Goal: Check status

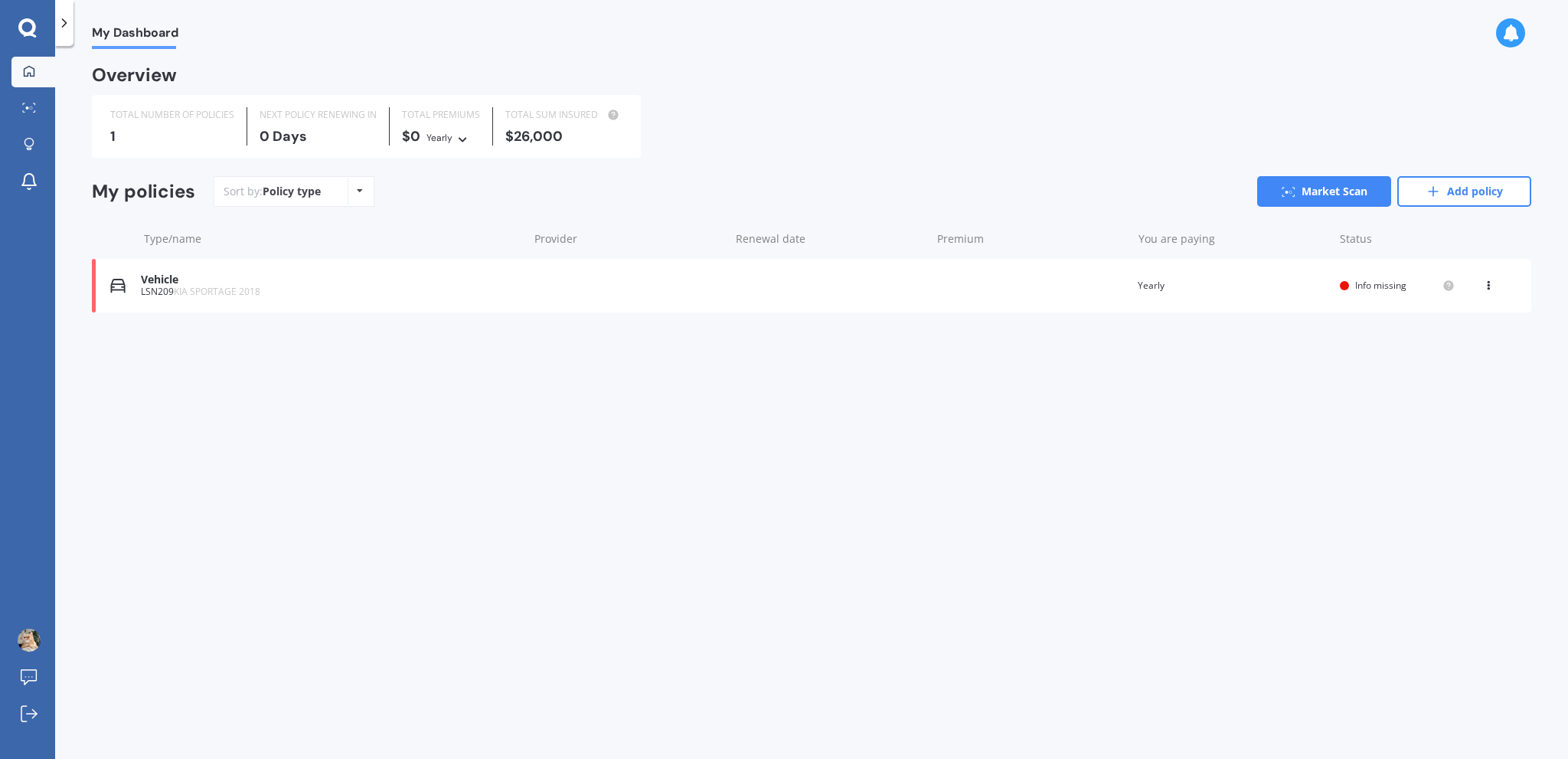
click at [162, 291] on div "LSN209 KIA SPORTAGE 2018" at bounding box center [331, 292] width 379 height 11
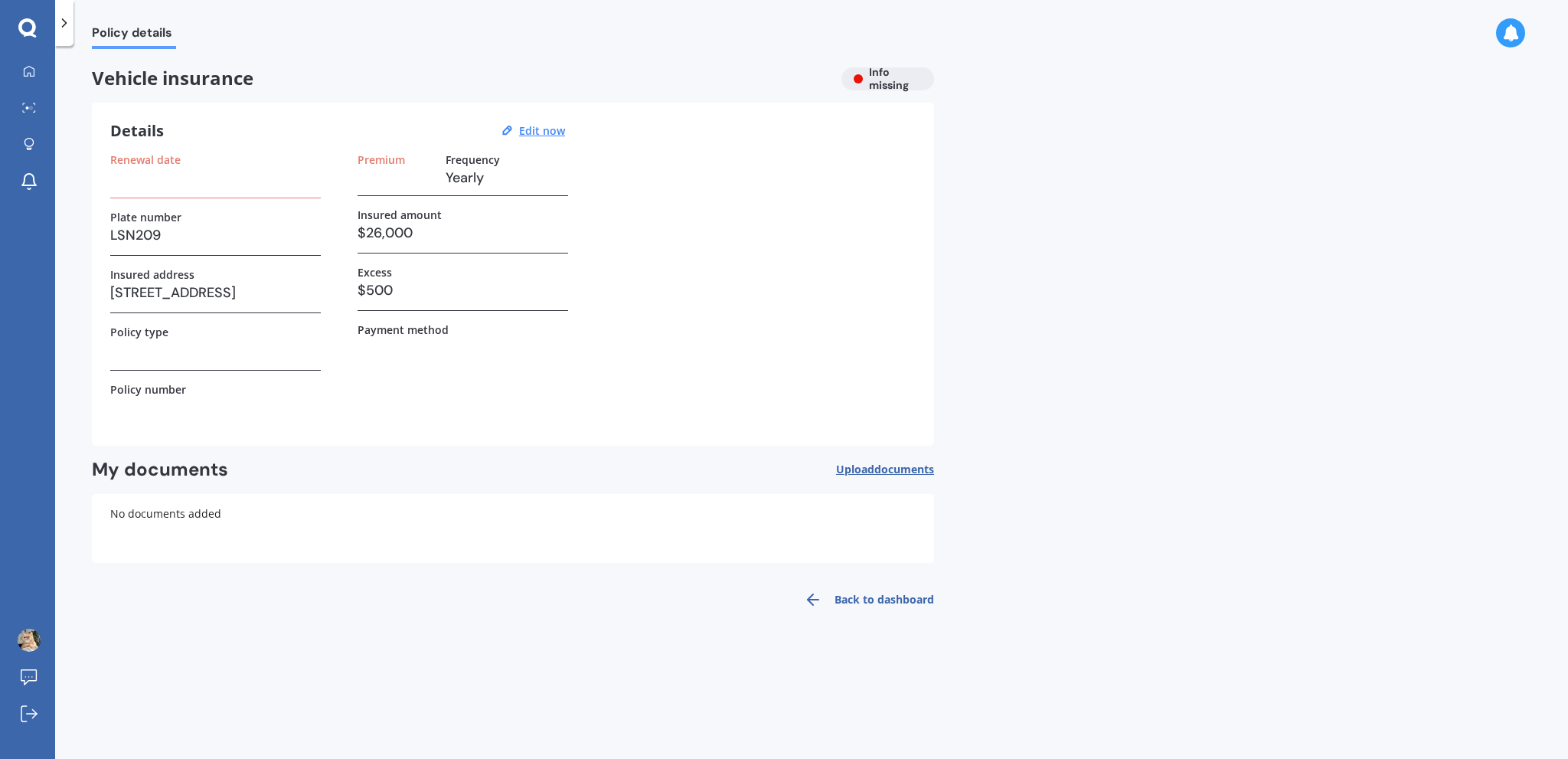
click at [440, 235] on h3 "$26,000" at bounding box center [462, 233] width 211 height 23
